Goal: Information Seeking & Learning: Learn about a topic

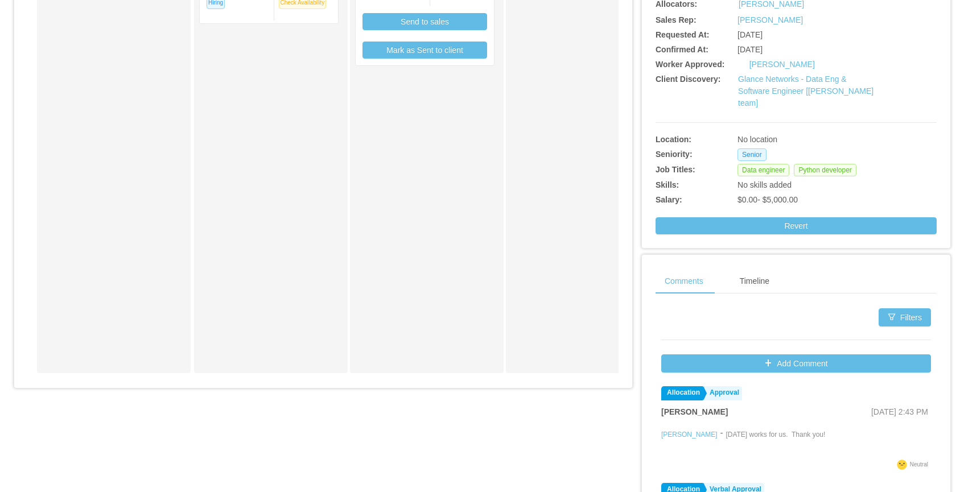
scroll to position [316, 0]
drag, startPoint x: 880, startPoint y: 170, endPoint x: 736, endPoint y: 172, distance: 144.5
click at [737, 172] on div "Data engineer Python developer" at bounding box center [830, 170] width 187 height 13
copy div "Data engineer Python developer"
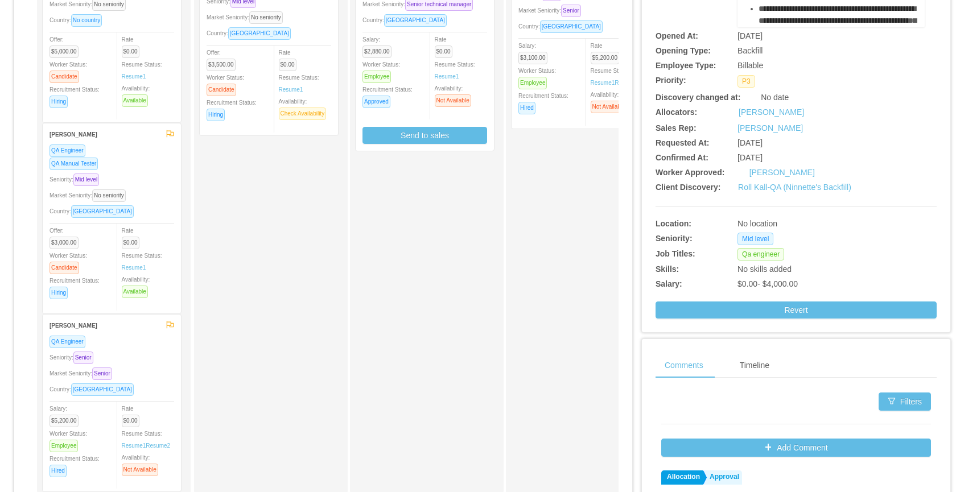
scroll to position [201, 0]
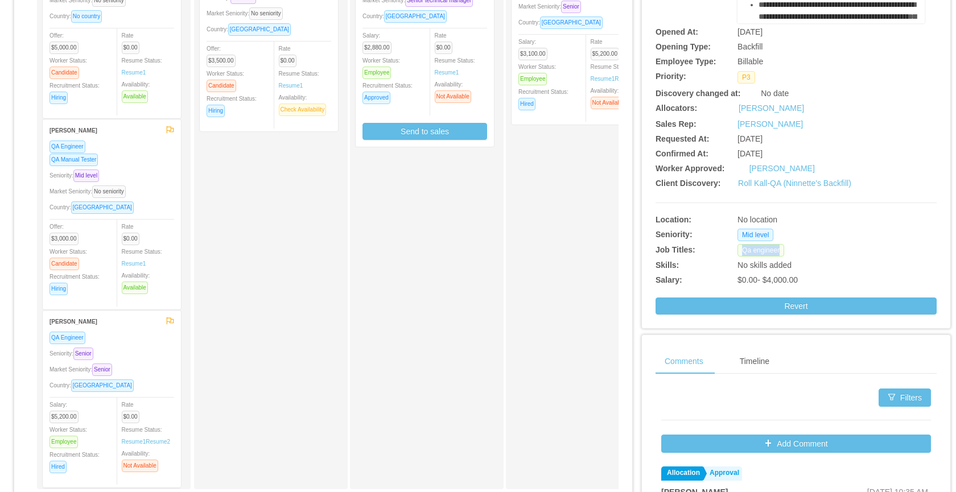
drag, startPoint x: 776, startPoint y: 252, endPoint x: 732, endPoint y: 251, distance: 44.4
click at [737, 251] on div "Qa engineer" at bounding box center [830, 250] width 187 height 13
copy span "Qa engineer"
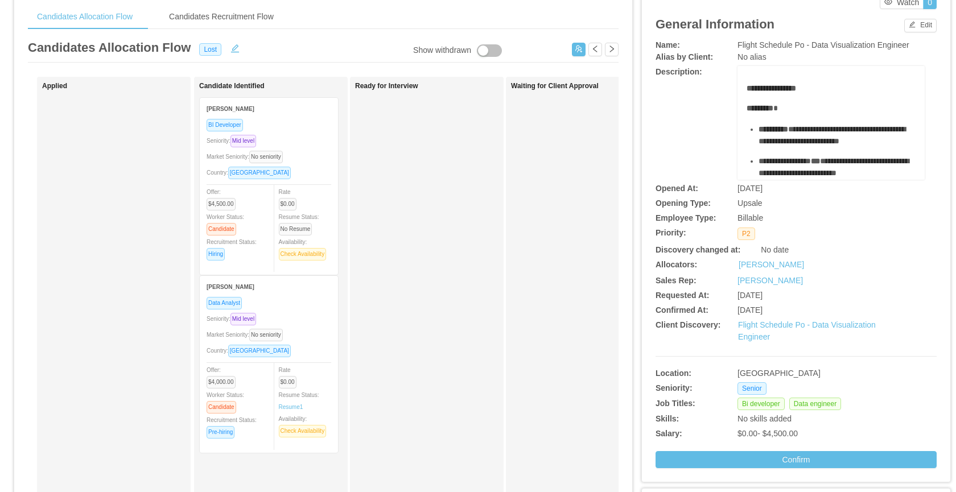
scroll to position [133, 0]
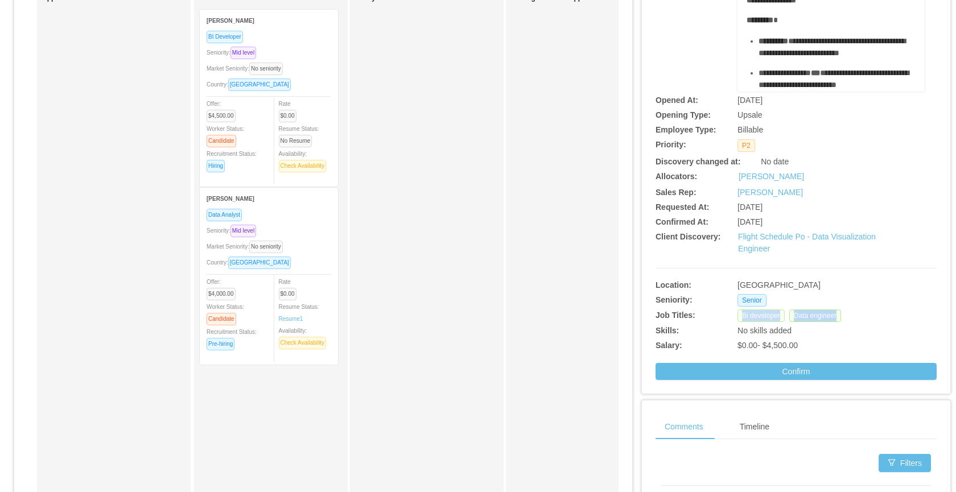
drag, startPoint x: 854, startPoint y: 314, endPoint x: 732, endPoint y: 314, distance: 121.7
click at [737, 314] on div "Bi developer Data engineer" at bounding box center [830, 315] width 187 height 13
copy div "Bi developer Data engineer"
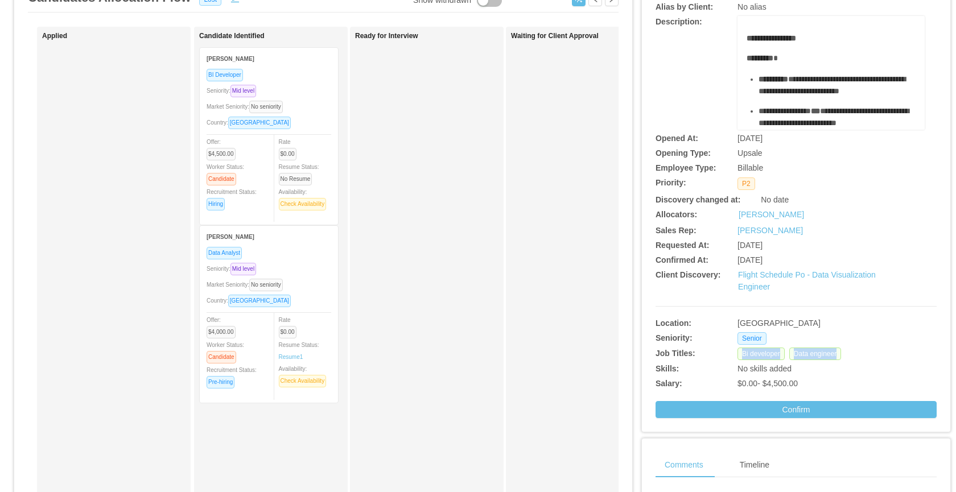
scroll to position [0, 0]
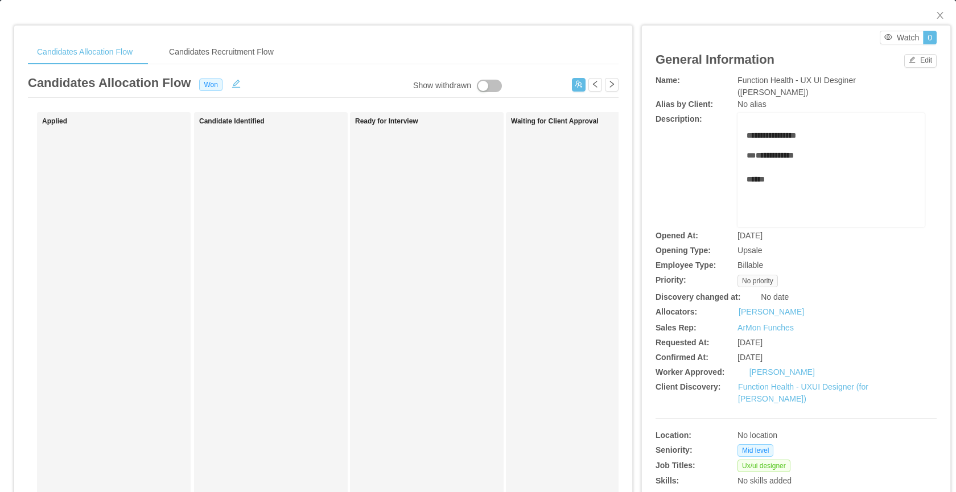
scroll to position [131, 0]
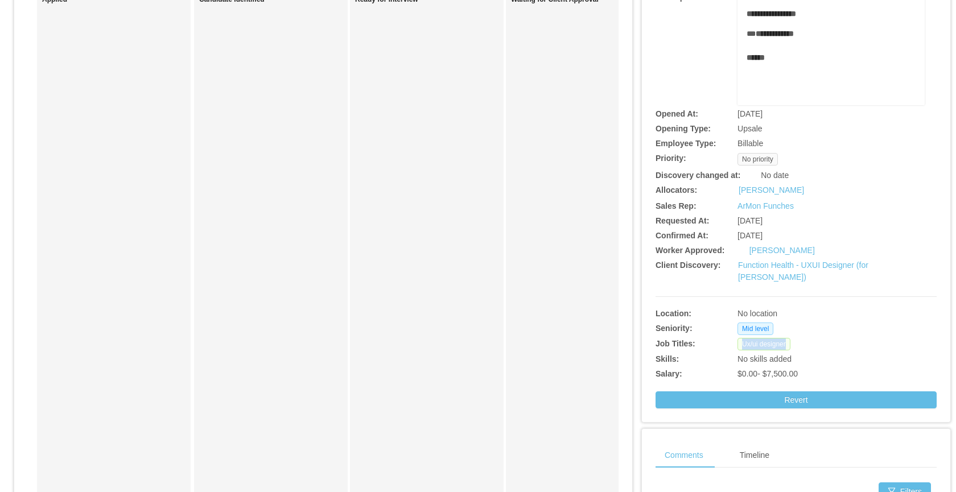
drag, startPoint x: 793, startPoint y: 337, endPoint x: 736, endPoint y: 336, distance: 56.9
click at [737, 338] on div "Ux/ui designer" at bounding box center [830, 344] width 187 height 13
copy span "Ux/ui designer"
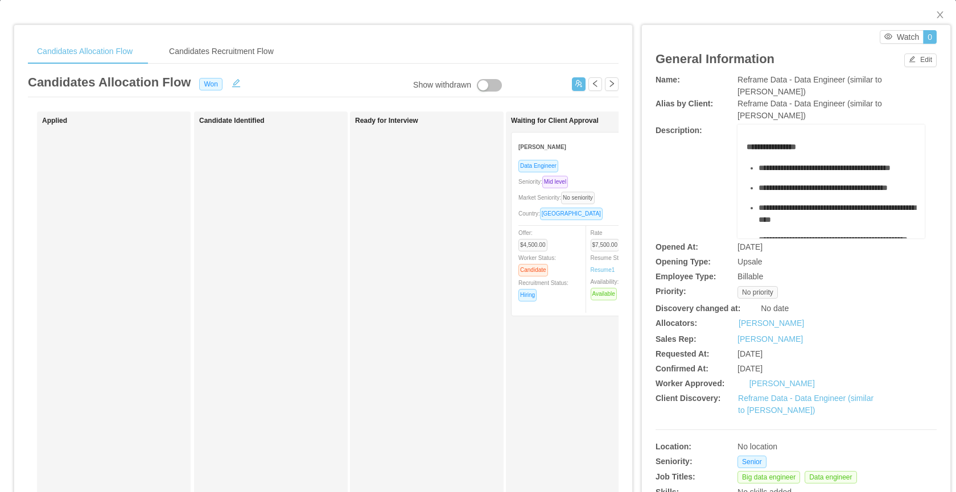
scroll to position [125, 0]
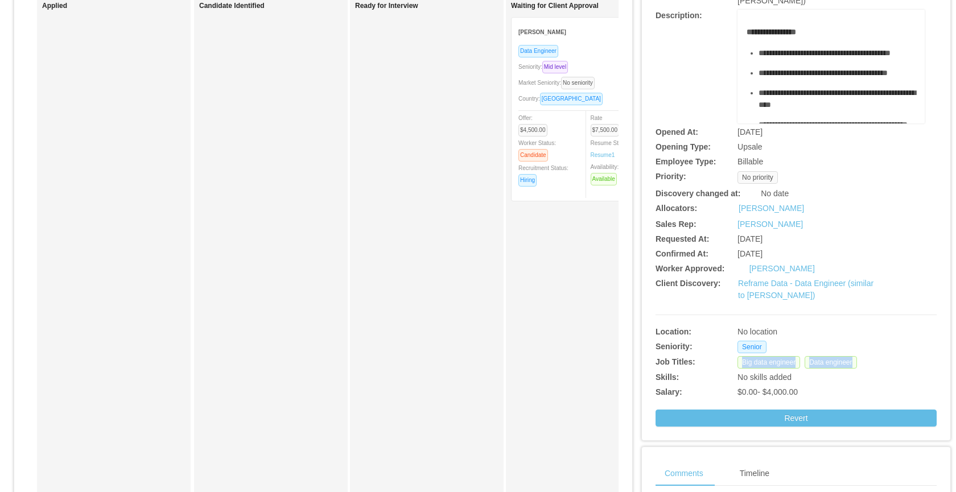
drag, startPoint x: 837, startPoint y: 367, endPoint x: 726, endPoint y: 367, distance: 110.9
click at [726, 367] on div "Job Titles: Big data engineer Data engineer" at bounding box center [795, 360] width 281 height 15
copy div "Big data engineer Data engineer"
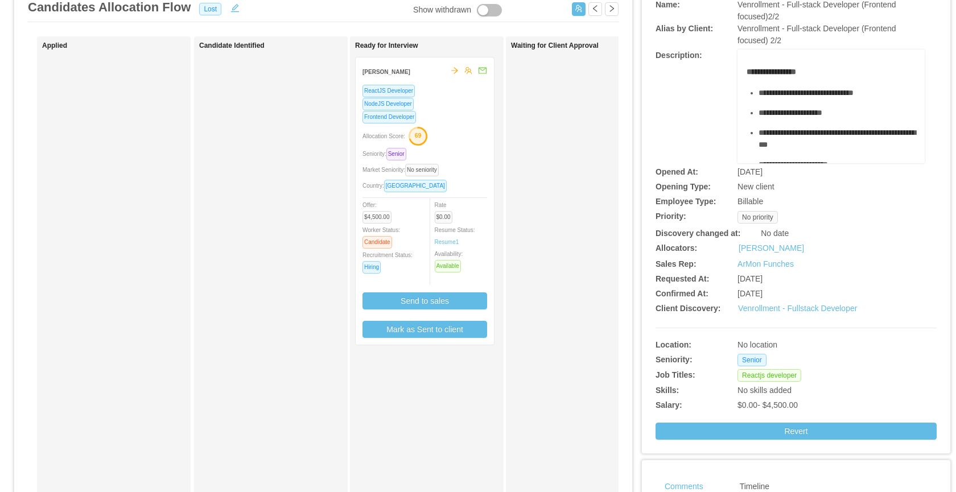
scroll to position [167, 0]
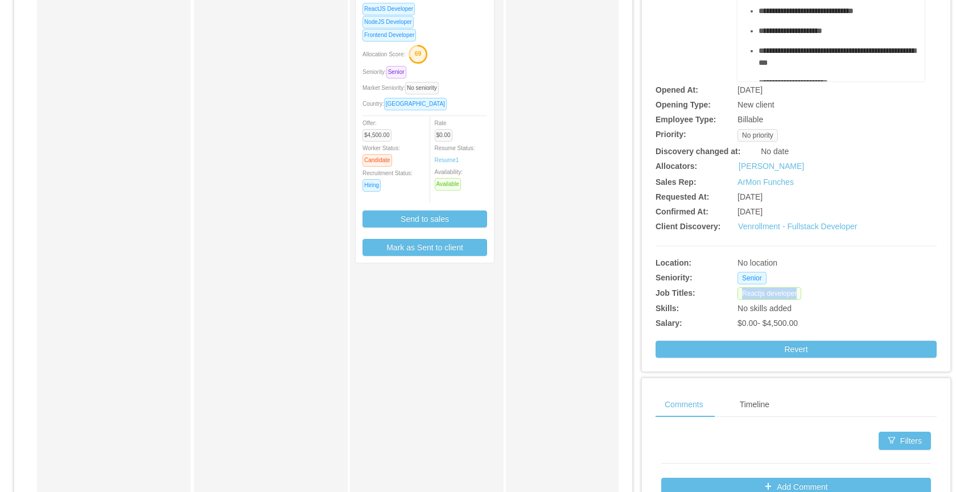
click at [727, 294] on div "Job Titles: Reactjs developer" at bounding box center [795, 291] width 281 height 15
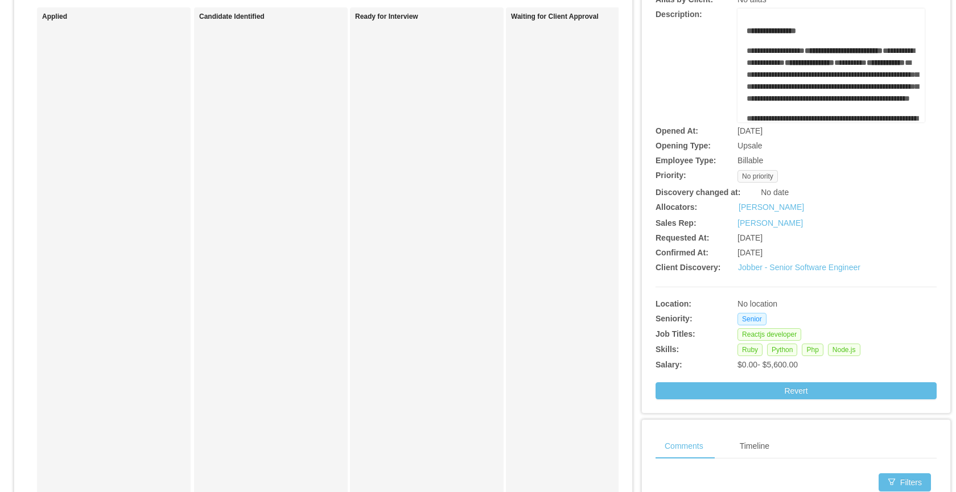
scroll to position [116, 0]
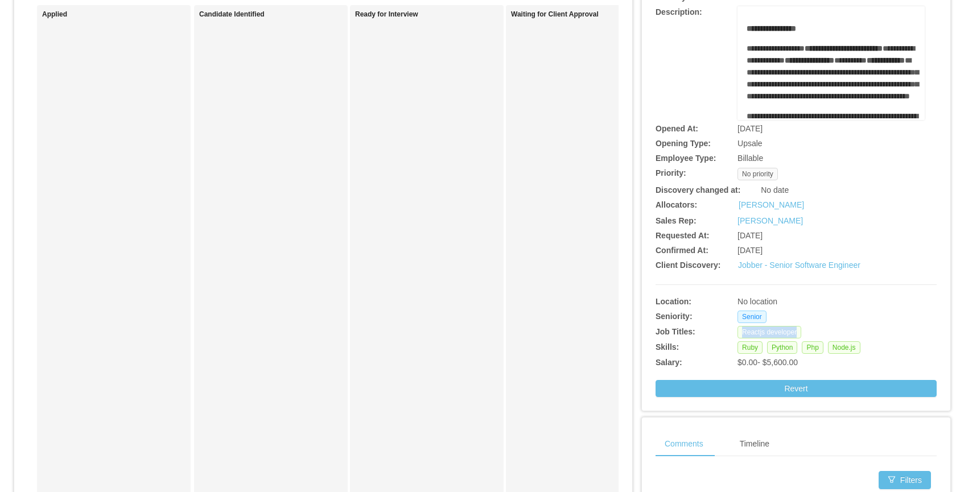
drag, startPoint x: 809, startPoint y: 331, endPoint x: 735, endPoint y: 327, distance: 74.1
click at [737, 332] on div "Reactjs developer" at bounding box center [830, 332] width 187 height 13
copy span "Reactjs developer"
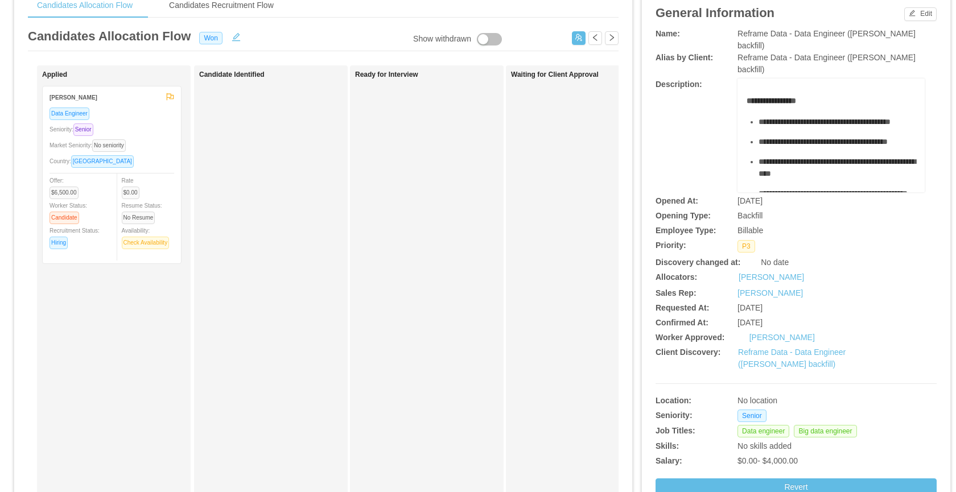
scroll to position [61, 0]
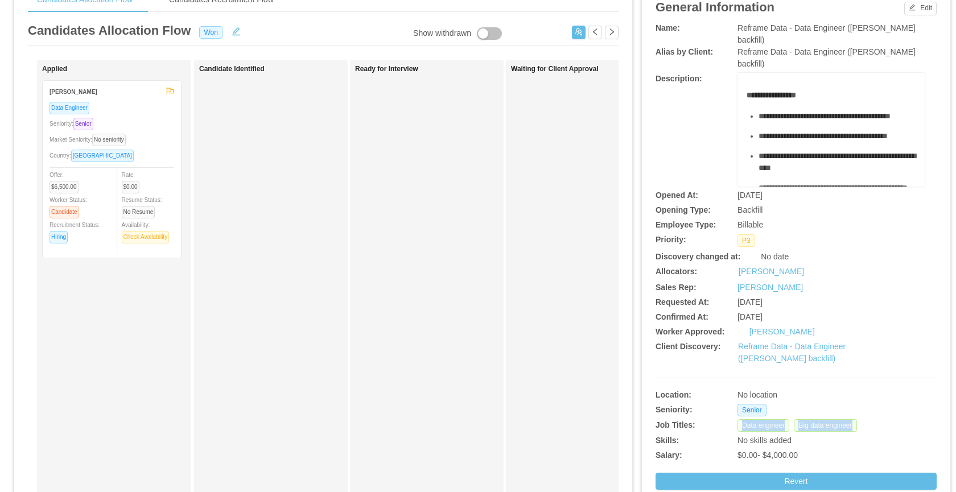
drag, startPoint x: 865, startPoint y: 424, endPoint x: 730, endPoint y: 425, distance: 135.4
click at [730, 425] on div "Job Titles: Data engineer Big data engineer" at bounding box center [795, 423] width 281 height 15
copy div "Data engineer Big data engineer"
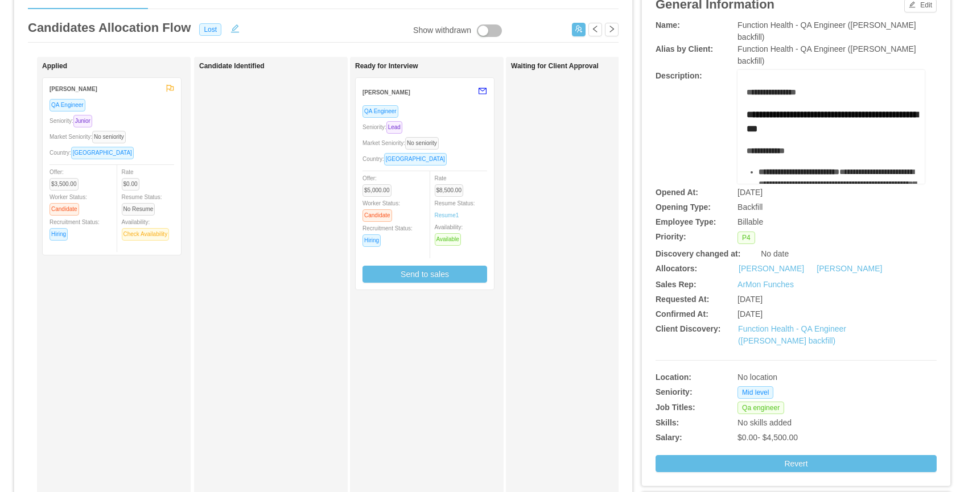
scroll to position [72, 0]
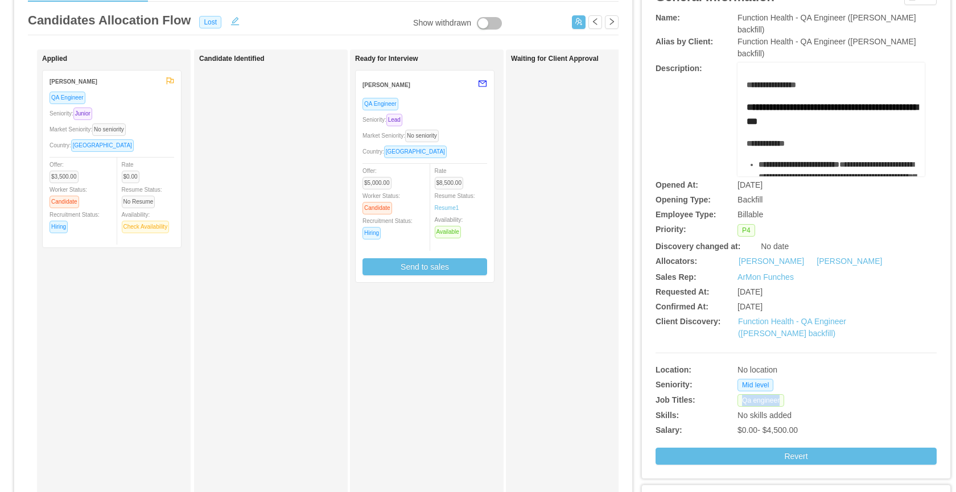
drag, startPoint x: 785, startPoint y: 400, endPoint x: 737, endPoint y: 402, distance: 47.8
click at [737, 402] on div "Qa engineer" at bounding box center [830, 400] width 187 height 13
copy span "Qa engineer"
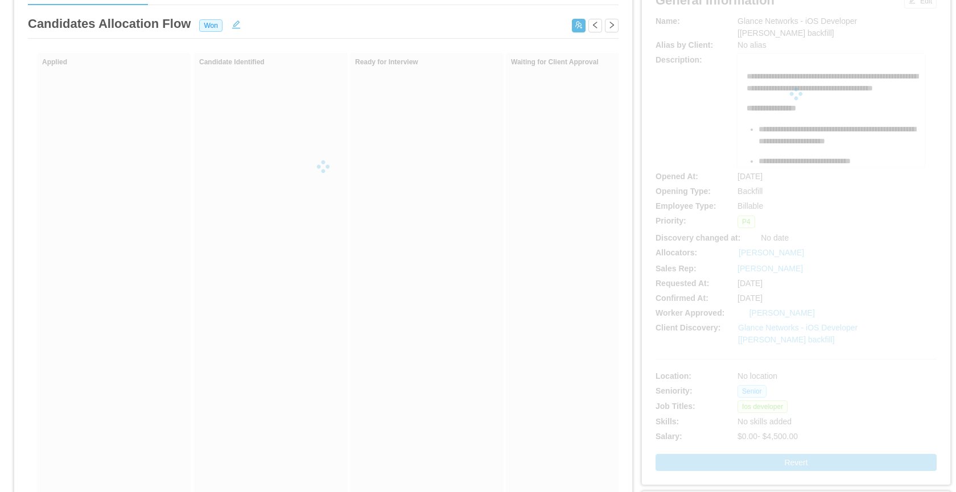
scroll to position [78, 0]
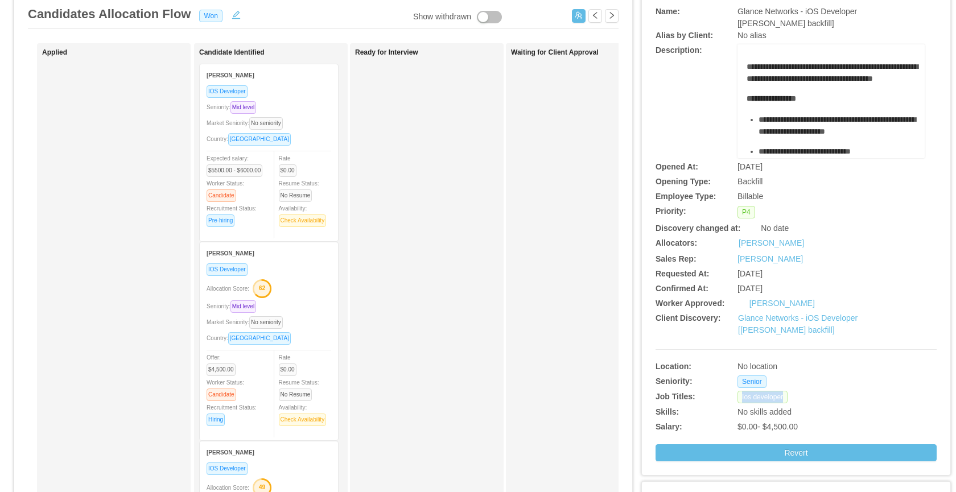
drag, startPoint x: 791, startPoint y: 399, endPoint x: 731, endPoint y: 398, distance: 60.3
click at [737, 398] on div "Ios developer" at bounding box center [830, 397] width 187 height 13
copy span "Ios developer"
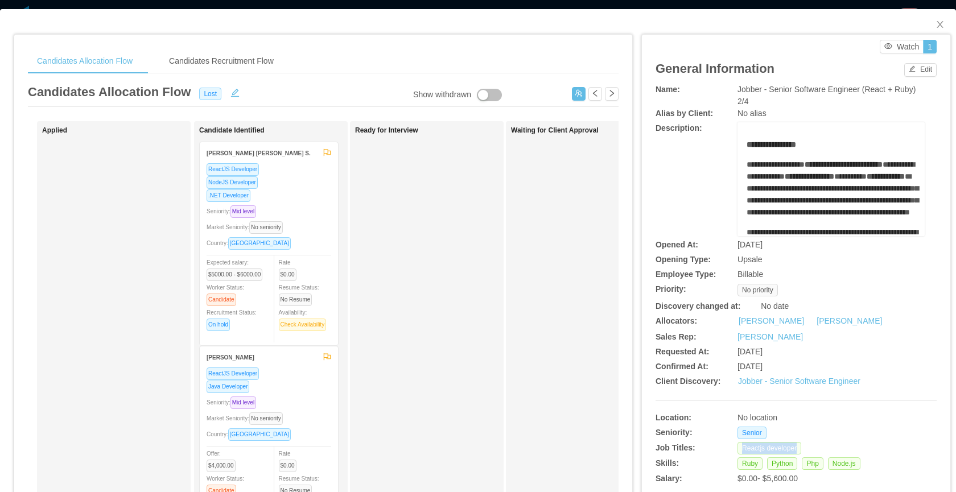
drag, startPoint x: 756, startPoint y: 448, endPoint x: 735, endPoint y: 452, distance: 21.4
click at [737, 452] on div "Reactjs developer" at bounding box center [830, 448] width 187 height 13
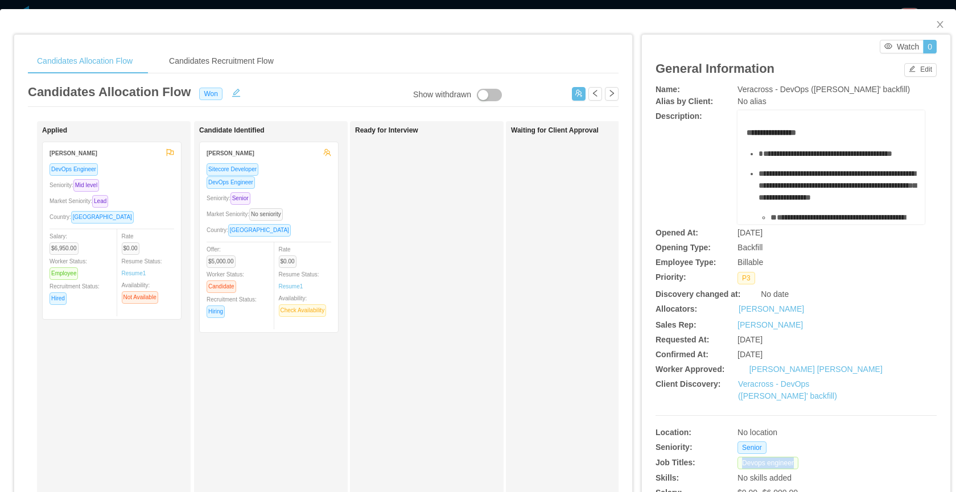
drag, startPoint x: 807, startPoint y: 463, endPoint x: 734, endPoint y: 464, distance: 72.3
click at [737, 464] on div "Devops engineer" at bounding box center [830, 463] width 187 height 13
copy span "Devops engineer"
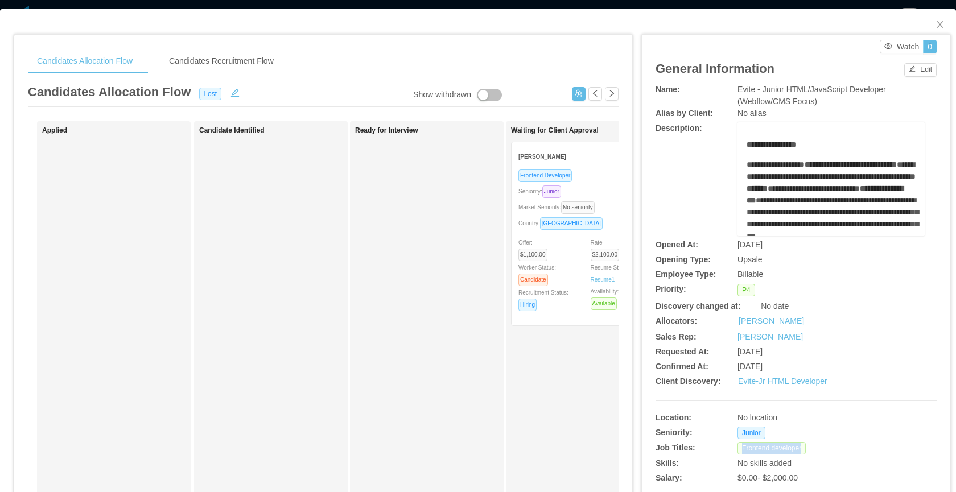
drag, startPoint x: 811, startPoint y: 448, endPoint x: 733, endPoint y: 448, distance: 77.9
click at [737, 448] on div "Frontend developer" at bounding box center [830, 448] width 187 height 13
copy span "Frontend developer"
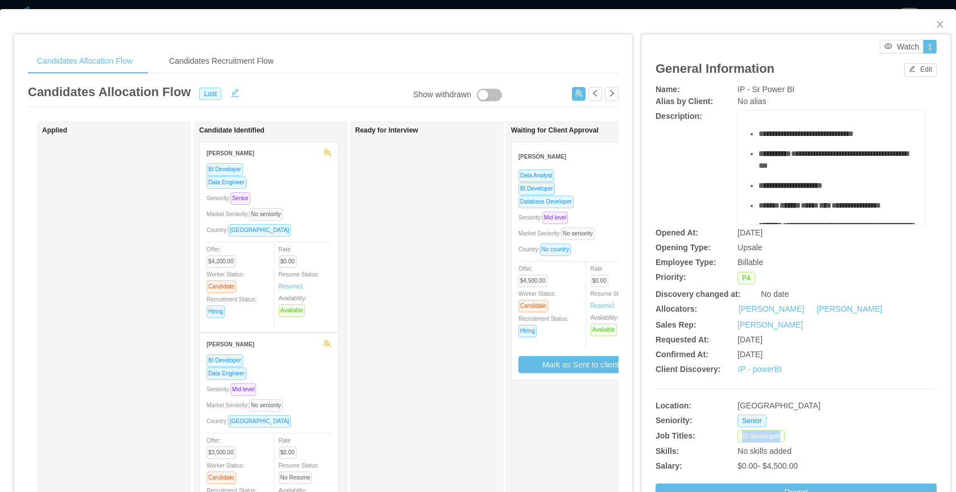
drag, startPoint x: 778, startPoint y: 439, endPoint x: 716, endPoint y: 353, distance: 105.6
click at [726, 436] on div "Job Titles: Bi developer" at bounding box center [795, 434] width 281 height 15
copy div "Bi developer"
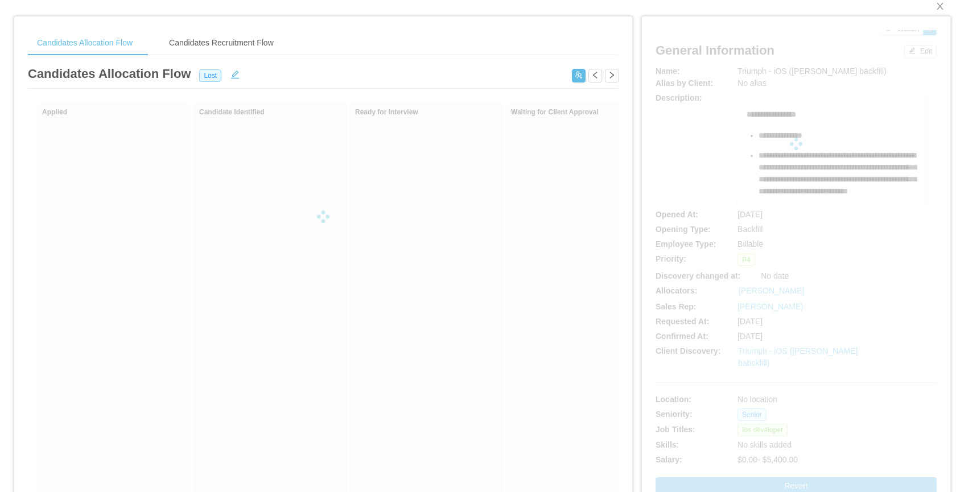
scroll to position [20, 0]
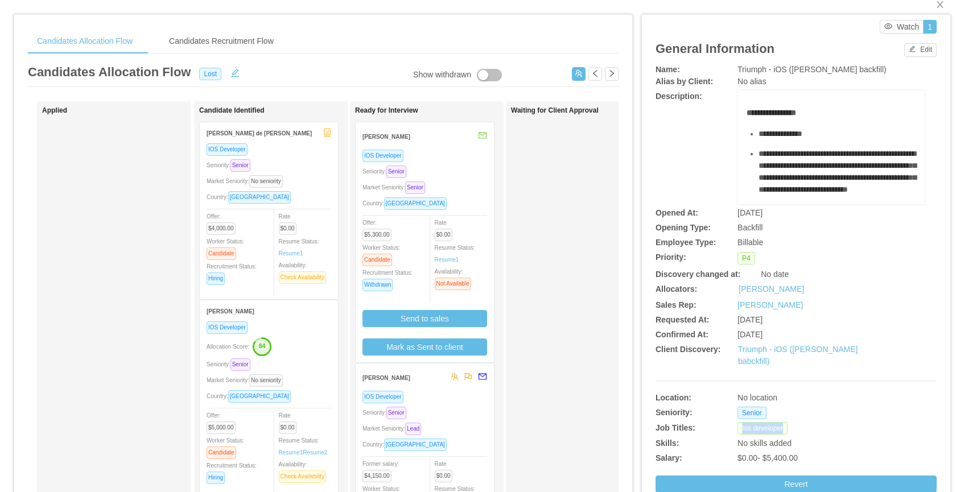
drag, startPoint x: 794, startPoint y: 431, endPoint x: 735, endPoint y: 428, distance: 58.7
click at [737, 428] on div "Ios developer" at bounding box center [830, 428] width 187 height 13
copy span "Ios developer"
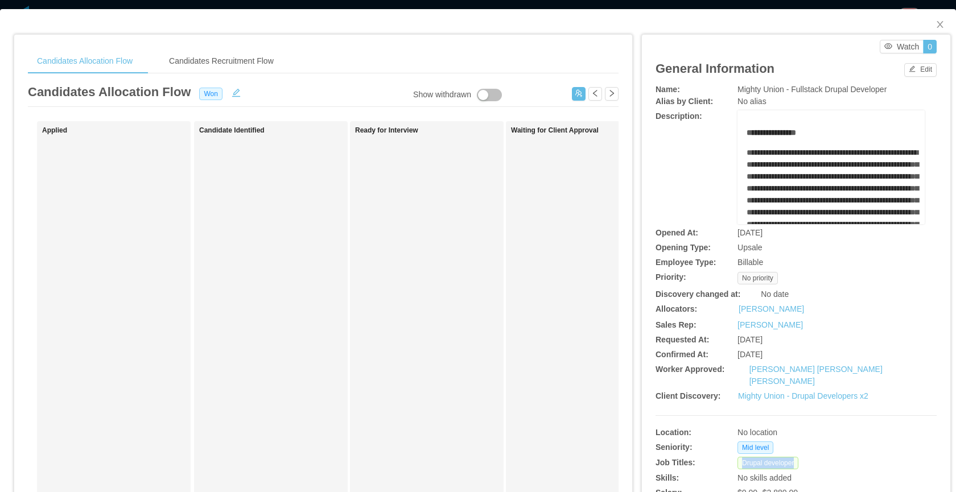
drag, startPoint x: 804, startPoint y: 449, endPoint x: 709, endPoint y: 452, distance: 95.6
click at [709, 454] on div "Job Titles: Drupal developer" at bounding box center [795, 461] width 281 height 15
copy div "Drupal developer"
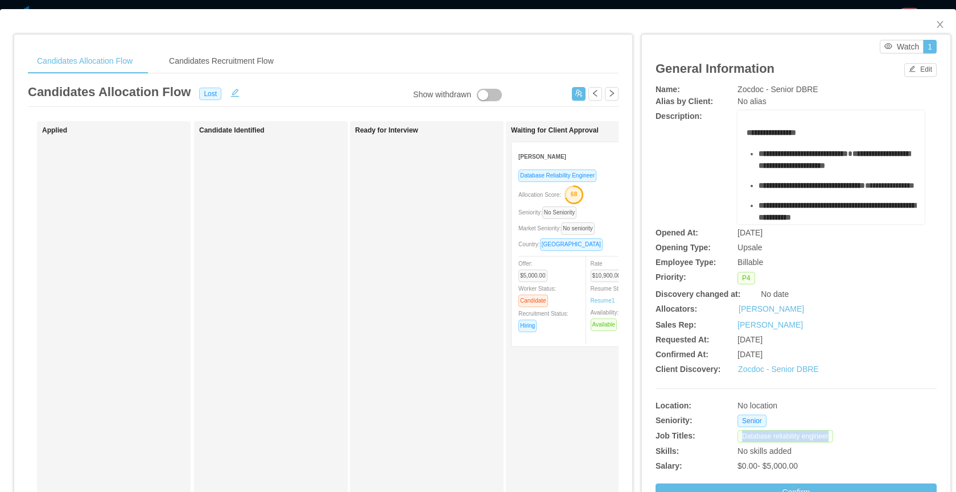
drag, startPoint x: 839, startPoint y: 437, endPoint x: 735, endPoint y: 438, distance: 104.1
click at [737, 438] on div "Database reliability engineer" at bounding box center [830, 436] width 187 height 13
copy span "Database reliability engineer"
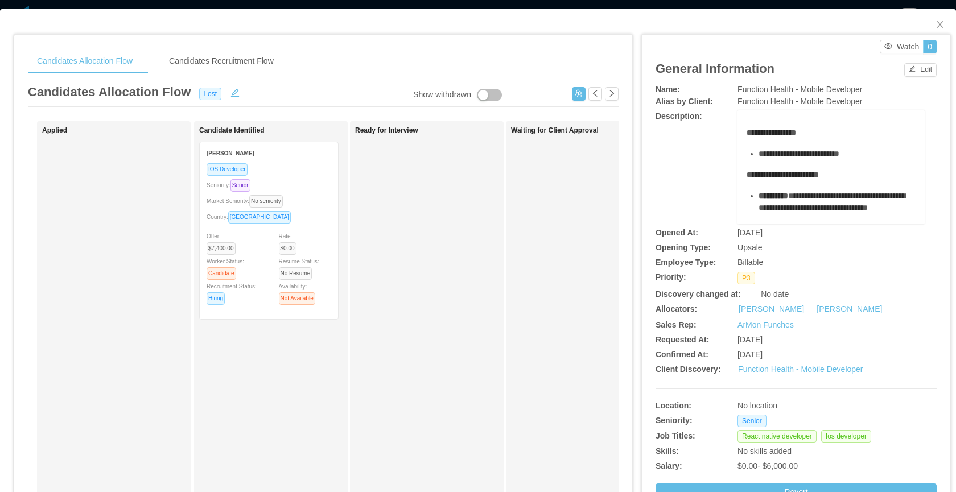
scroll to position [122, 0]
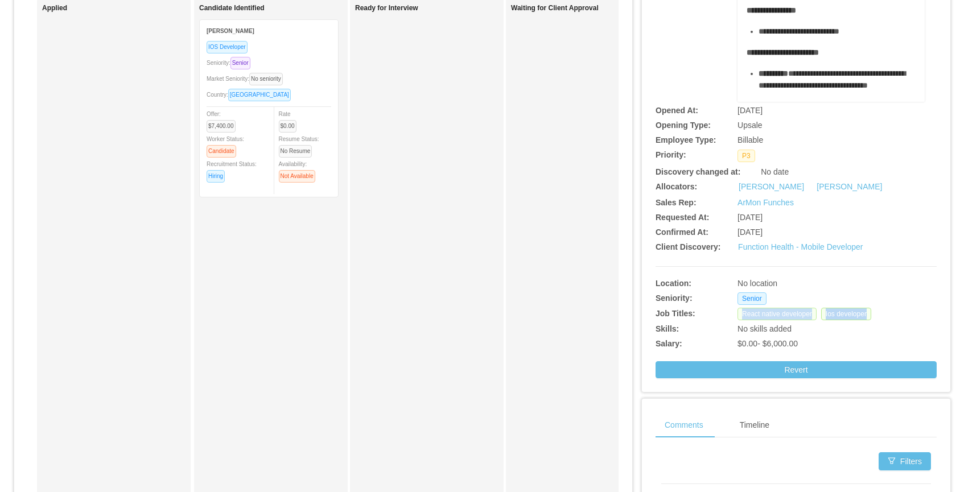
drag, startPoint x: 762, startPoint y: 315, endPoint x: 735, endPoint y: 314, distance: 27.3
click at [737, 314] on div "React native developer Ios developer" at bounding box center [830, 314] width 187 height 13
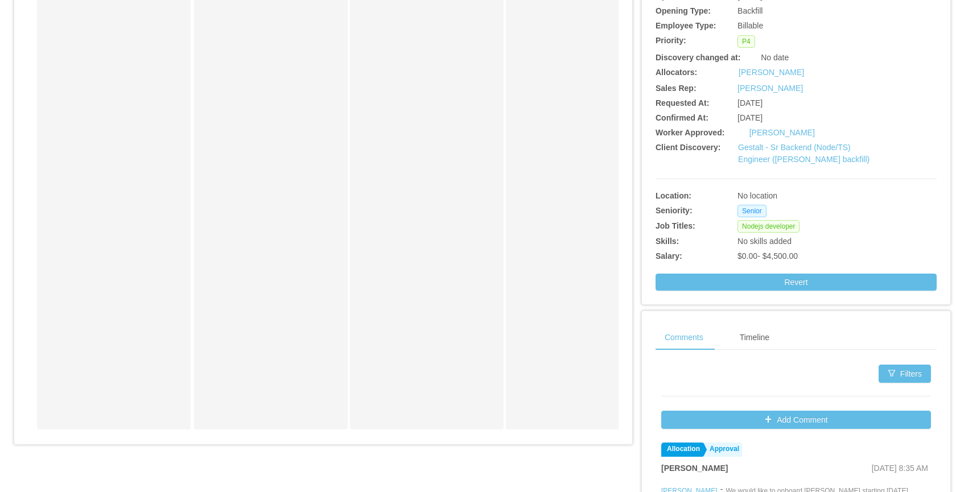
scroll to position [160, 0]
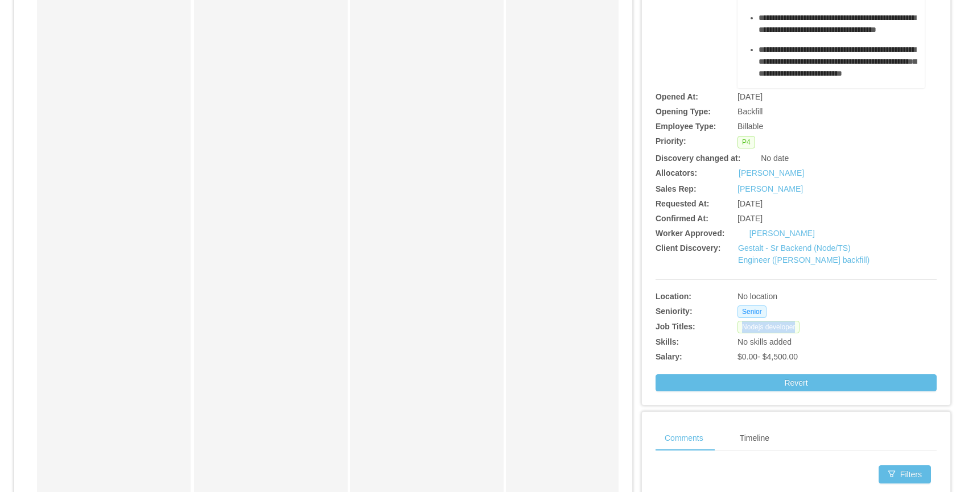
drag, startPoint x: 824, startPoint y: 329, endPoint x: 731, endPoint y: 331, distance: 93.3
click at [737, 331] on div "Nodejs developer" at bounding box center [830, 327] width 187 height 13
copy span "Nodejs developer"
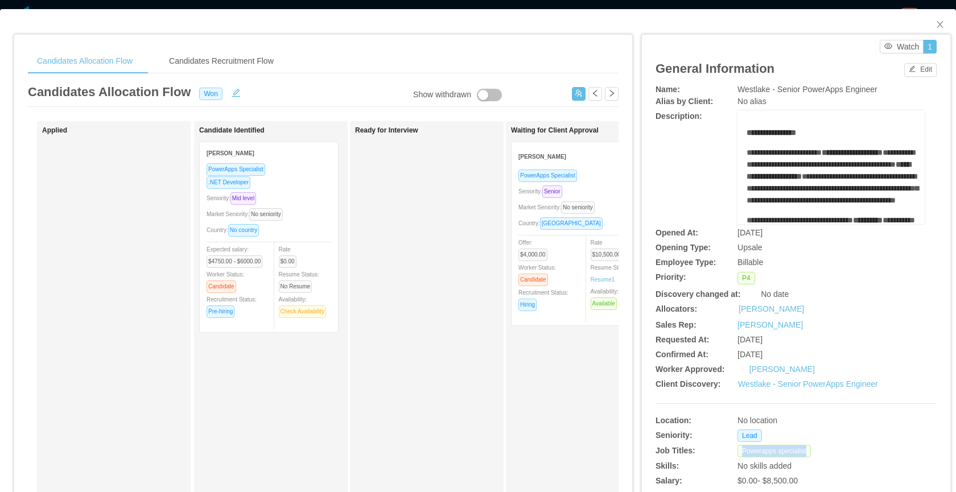
drag, startPoint x: 745, startPoint y: 464, endPoint x: 733, endPoint y: 465, distance: 11.4
click at [737, 457] on div "Powerapps specialist" at bounding box center [830, 451] width 187 height 13
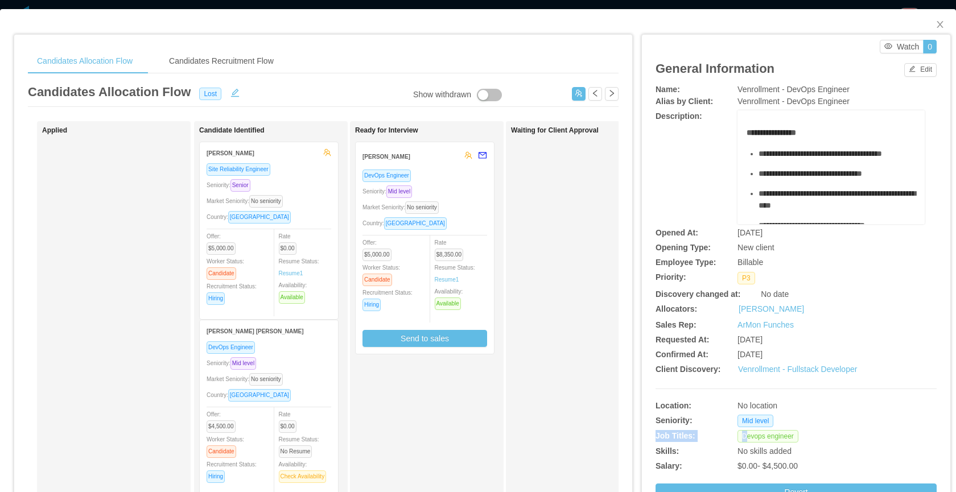
drag, startPoint x: 807, startPoint y: 427, endPoint x: 740, endPoint y: 436, distance: 67.2
click at [740, 436] on div "**********" at bounding box center [795, 292] width 281 height 417
drag, startPoint x: 807, startPoint y: 440, endPoint x: 734, endPoint y: 440, distance: 72.8
click at [737, 440] on div "Devops engineer" at bounding box center [830, 436] width 187 height 13
copy span "Devops engineer"
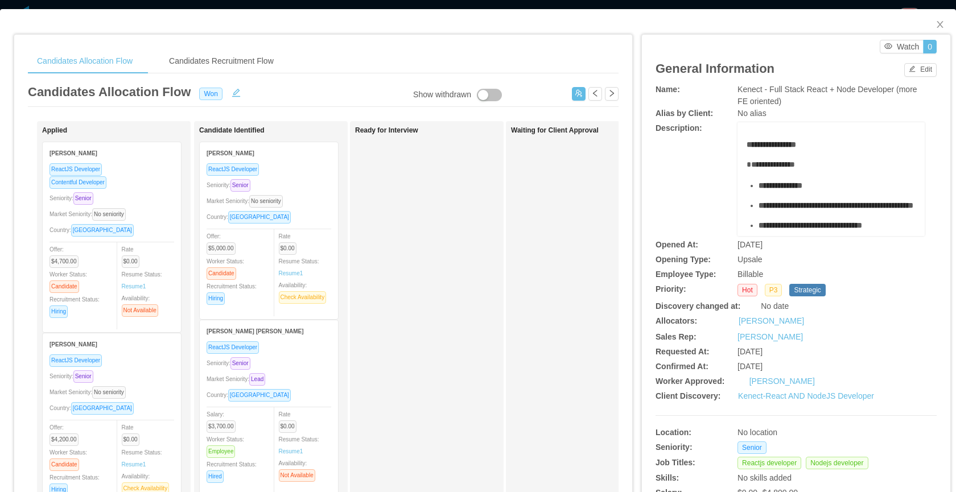
scroll to position [135, 0]
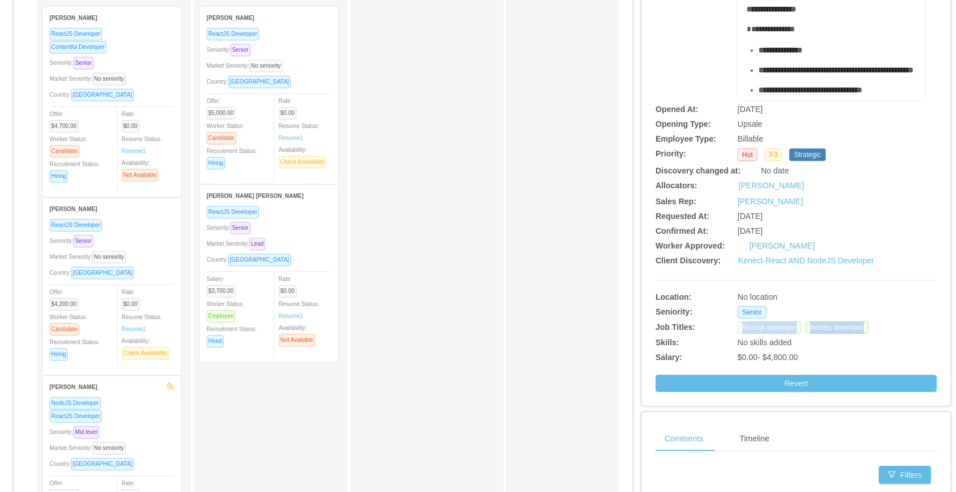
drag, startPoint x: 758, startPoint y: 342, endPoint x: 733, endPoint y: 343, distance: 25.0
click at [737, 334] on div "Reactjs developer Nodejs developer" at bounding box center [830, 327] width 187 height 13
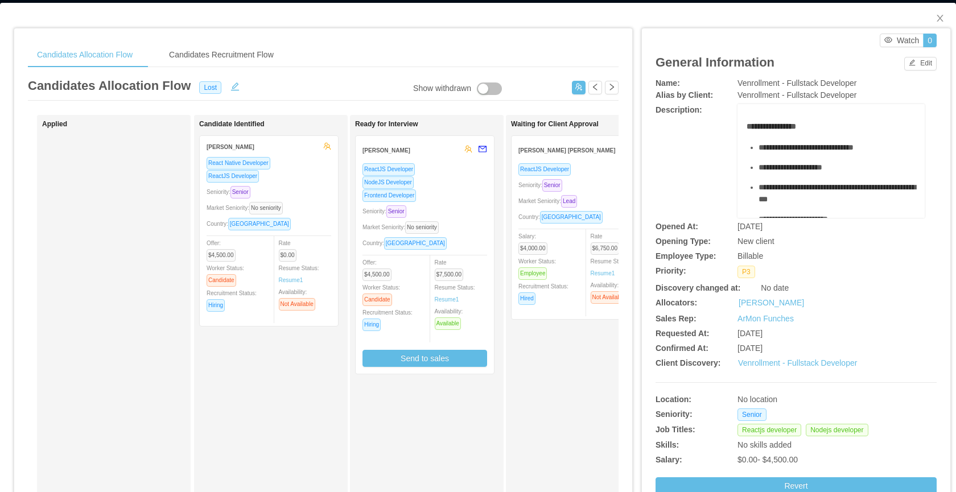
scroll to position [7, 0]
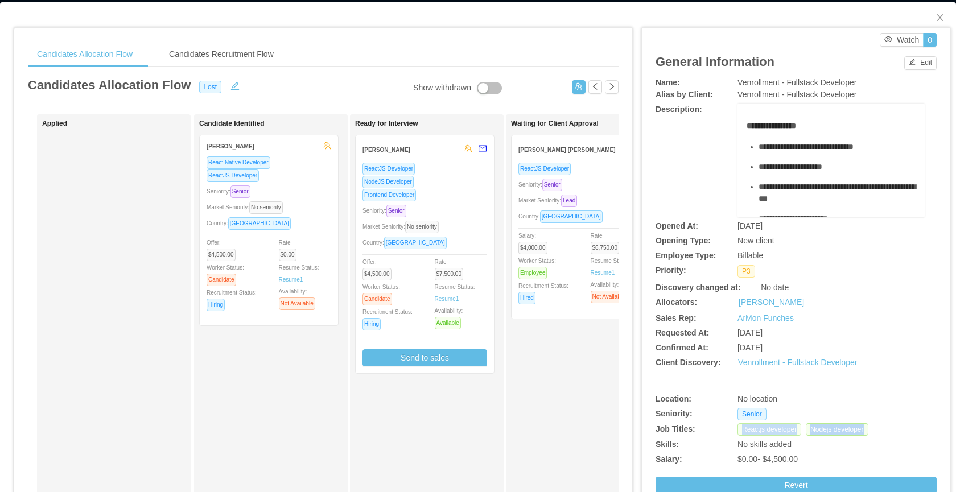
drag, startPoint x: 878, startPoint y: 432, endPoint x: 735, endPoint y: 431, distance: 142.8
click at [737, 431] on div "Reactjs developer Nodejs developer" at bounding box center [830, 429] width 187 height 13
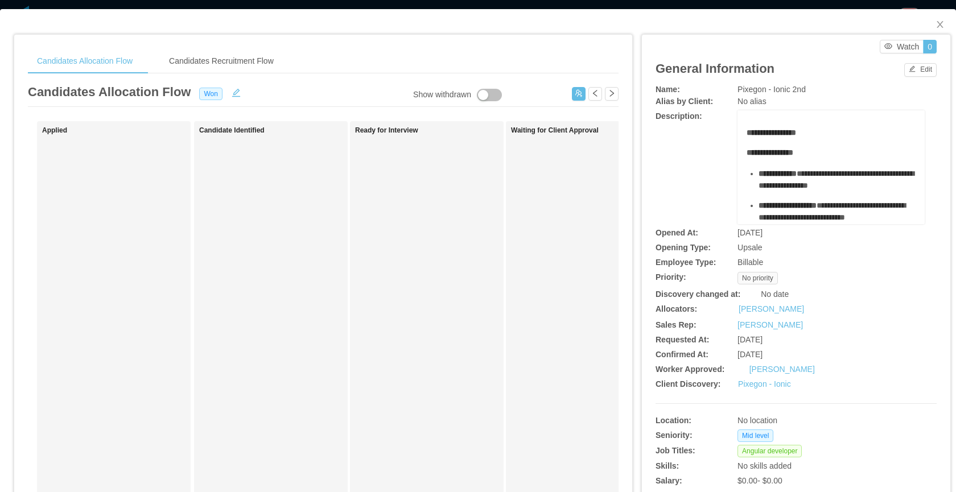
click at [826, 452] on div "Angular developer" at bounding box center [830, 451] width 187 height 13
drag, startPoint x: 815, startPoint y: 448, endPoint x: 733, endPoint y: 451, distance: 82.5
click at [737, 451] on div "Angular developer" at bounding box center [830, 451] width 187 height 13
copy span "Angular developer"
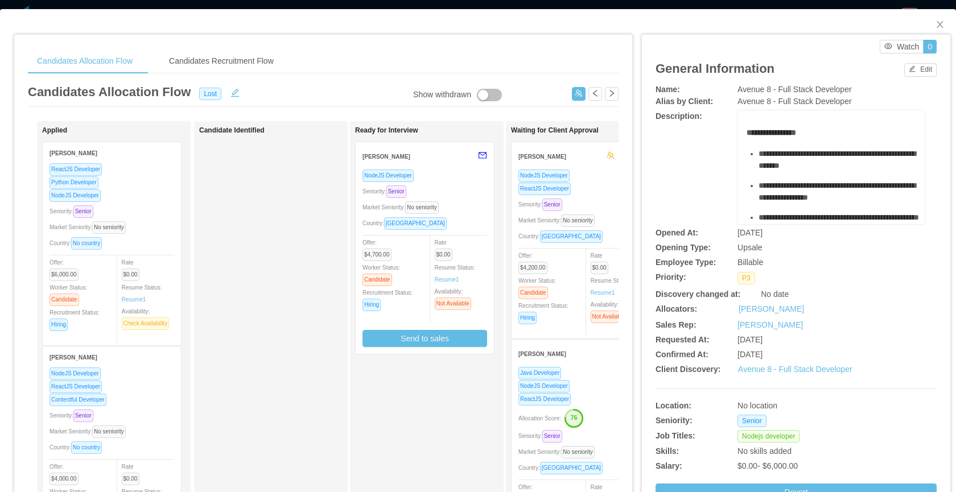
scroll to position [86, 0]
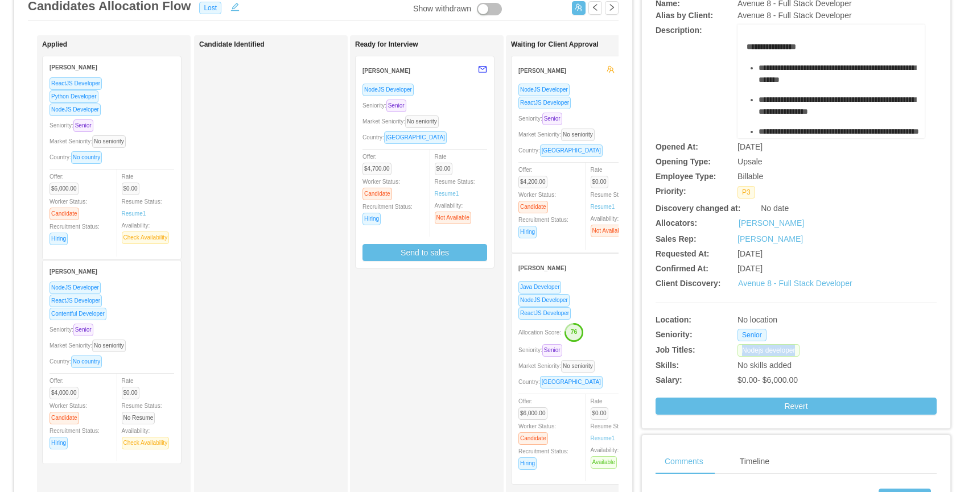
drag, startPoint x: 807, startPoint y: 351, endPoint x: 734, endPoint y: 354, distance: 72.9
click at [737, 354] on div "Nodejs developer" at bounding box center [830, 350] width 187 height 13
copy span "Nodejs developer"
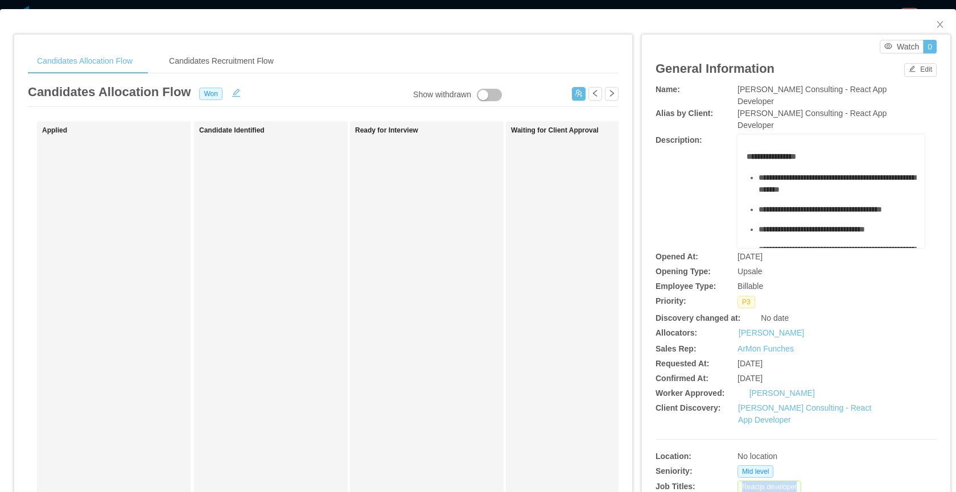
drag, startPoint x: 804, startPoint y: 466, endPoint x: 734, endPoint y: 466, distance: 70.5
click at [737, 481] on div "Reactjs developer" at bounding box center [830, 487] width 187 height 13
copy span "Reactjs developer"
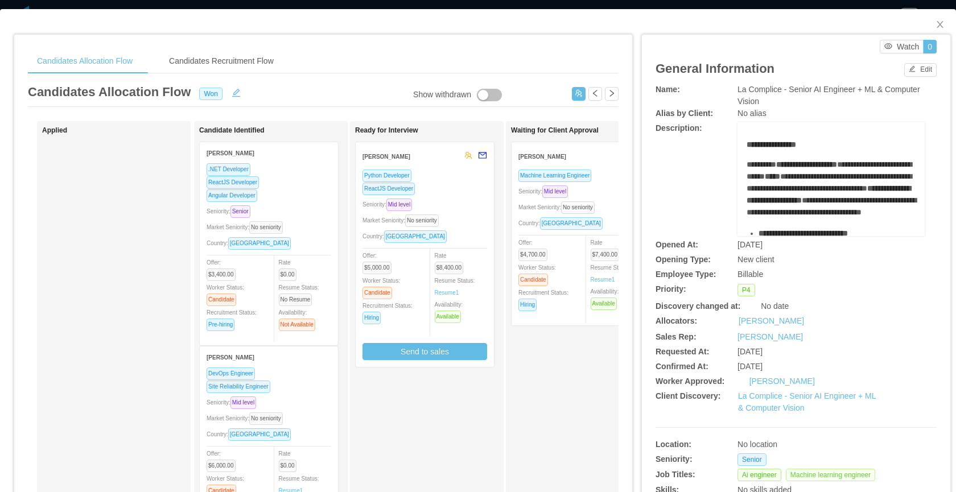
scroll to position [146, 0]
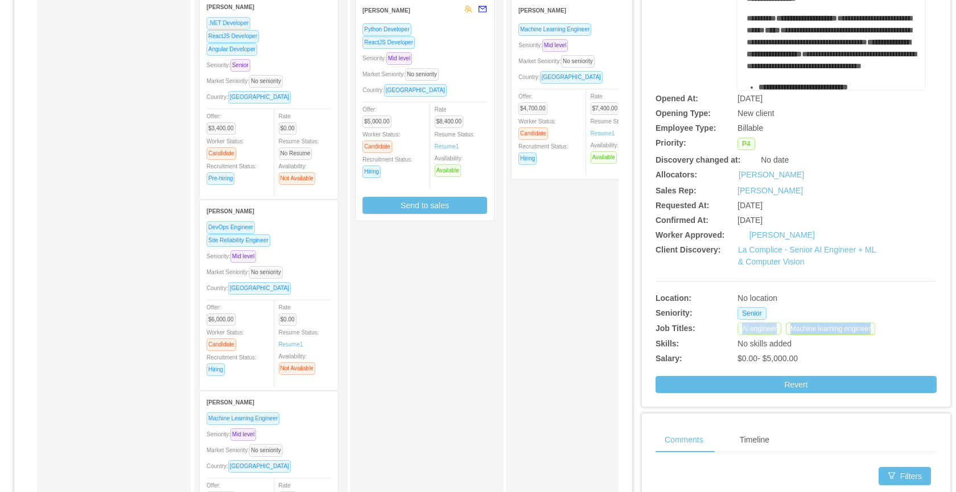
drag, startPoint x: 882, startPoint y: 329, endPoint x: 735, endPoint y: 331, distance: 146.8
click at [737, 331] on div "Ai engineer Machine learning engineer" at bounding box center [830, 329] width 187 height 13
